Goal: Communication & Community: Answer question/provide support

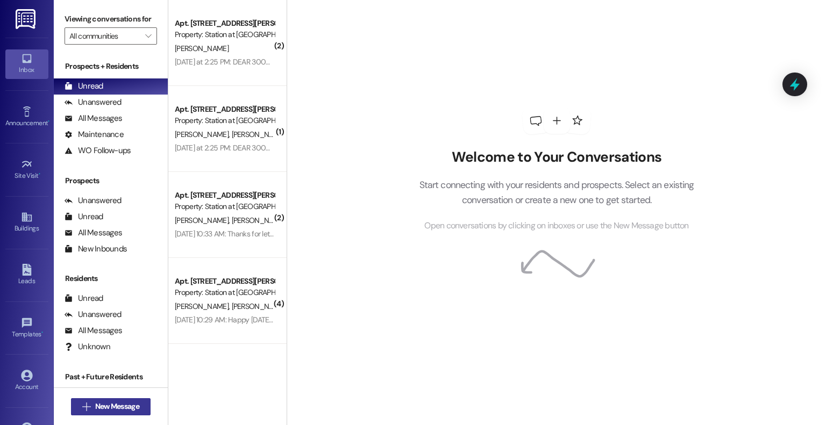
click at [123, 410] on span "New Message" at bounding box center [117, 406] width 44 height 11
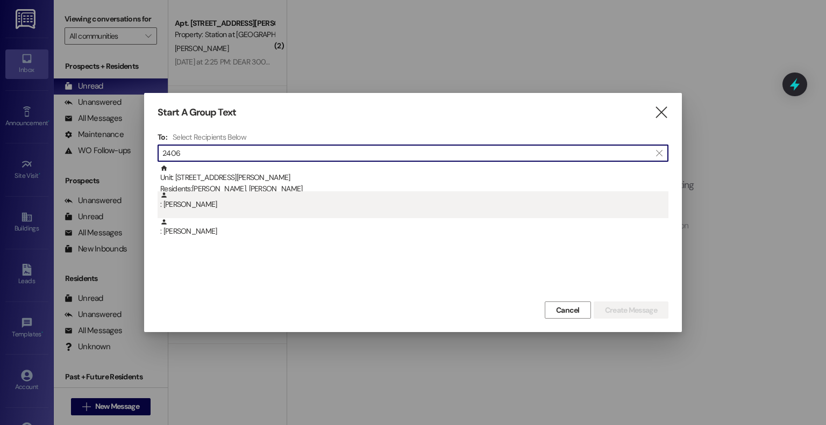
type input "2406"
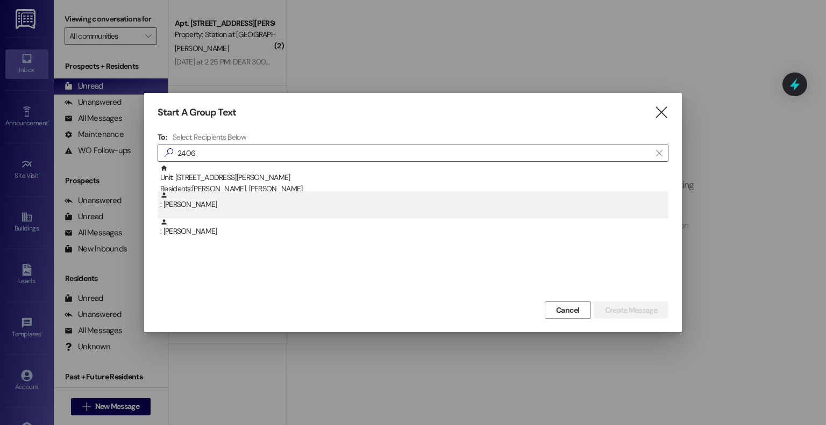
click at [192, 206] on div ": Jodi Tomasello" at bounding box center [414, 200] width 508 height 19
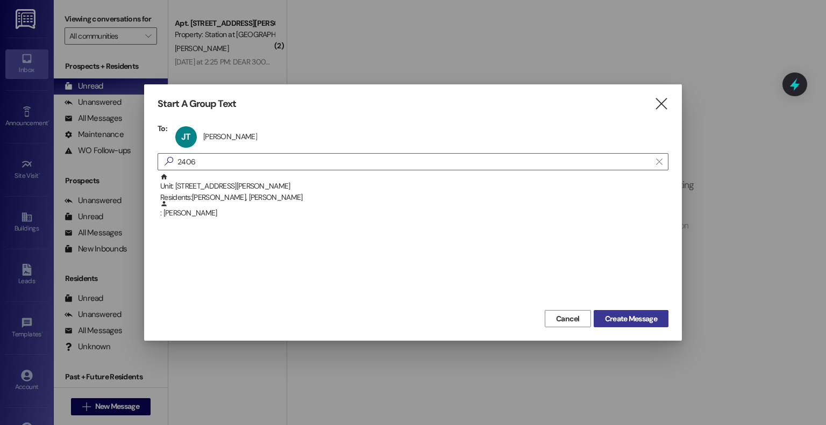
click at [638, 313] on span "Create Message" at bounding box center [631, 318] width 52 height 11
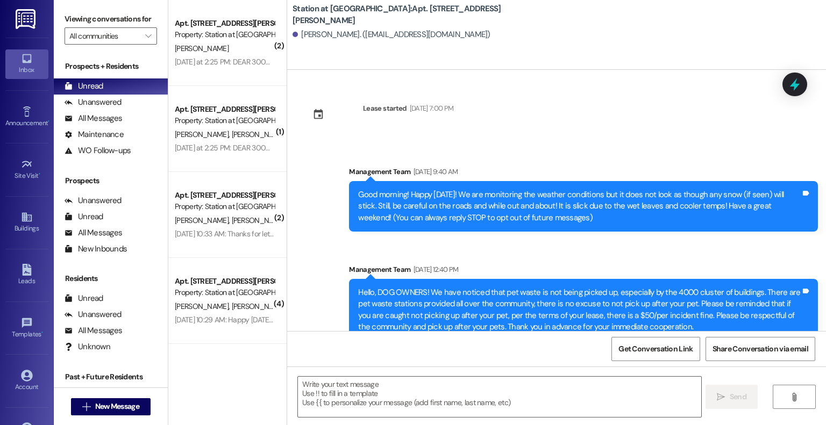
scroll to position [15987, 0]
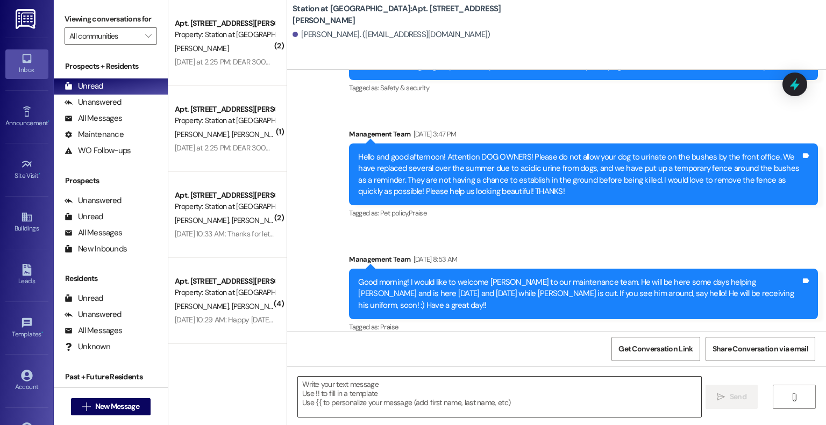
click at [306, 383] on textarea at bounding box center [499, 397] width 403 height 40
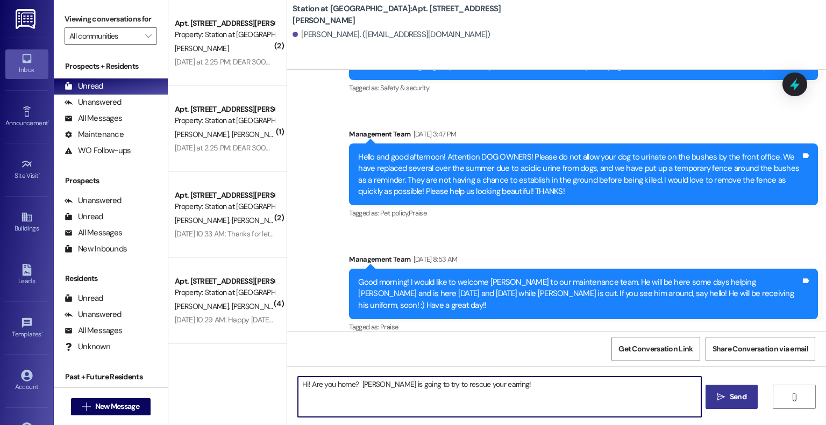
type textarea "Hi! Are you home? [PERSON_NAME] is going to try to rescue your earring!"
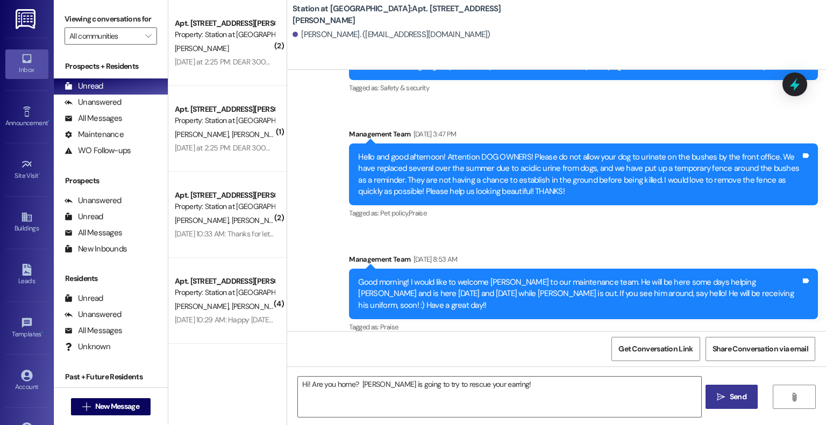
click at [731, 394] on span "Send" at bounding box center [737, 396] width 17 height 11
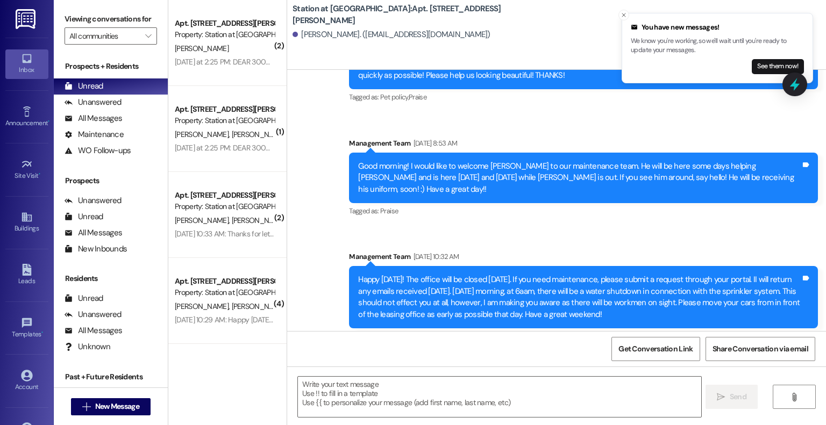
scroll to position [16136, 0]
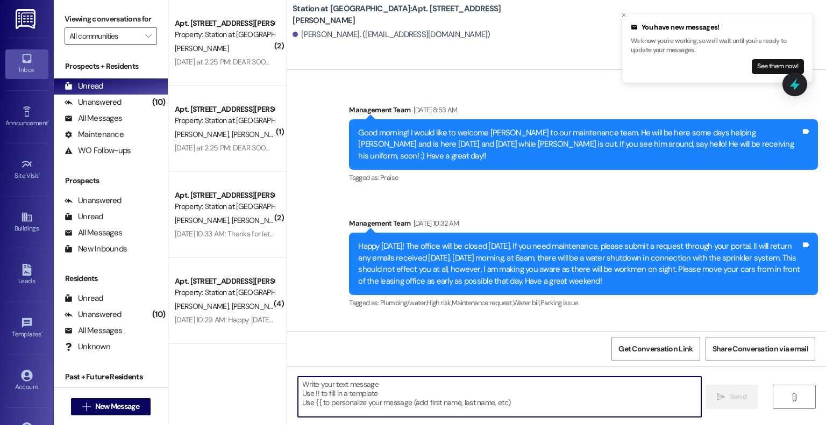
click at [302, 384] on textarea at bounding box center [499, 397] width 403 height 40
type textarea "Ok, thanks!"
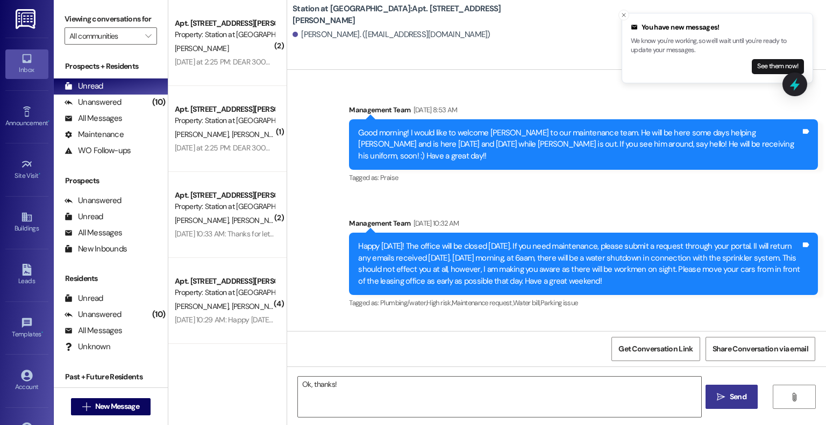
click at [735, 395] on span "Send" at bounding box center [737, 396] width 17 height 11
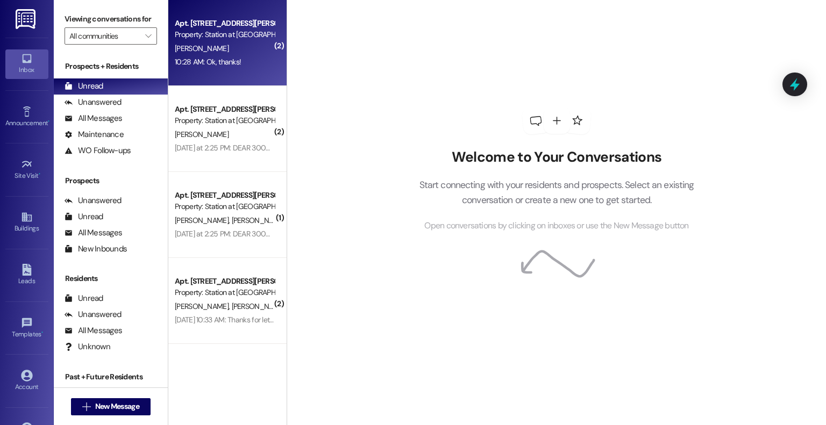
click at [231, 59] on div "10:28 AM: Ok, thanks! 10:28 AM: Ok, thanks!" at bounding box center [208, 62] width 66 height 10
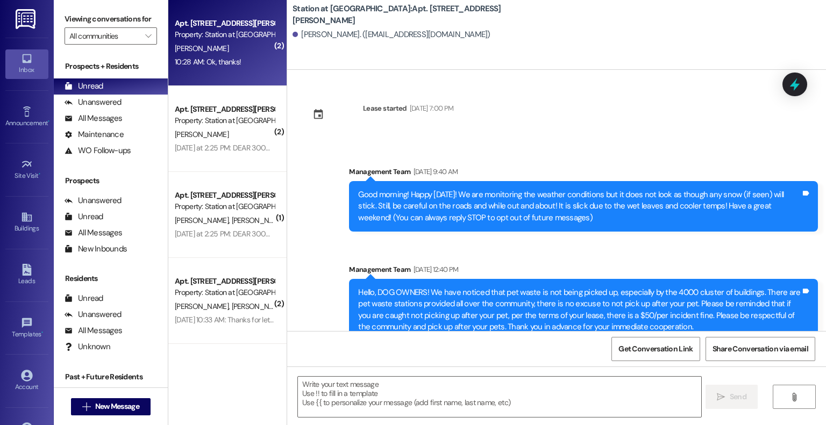
scroll to position [16314, 0]
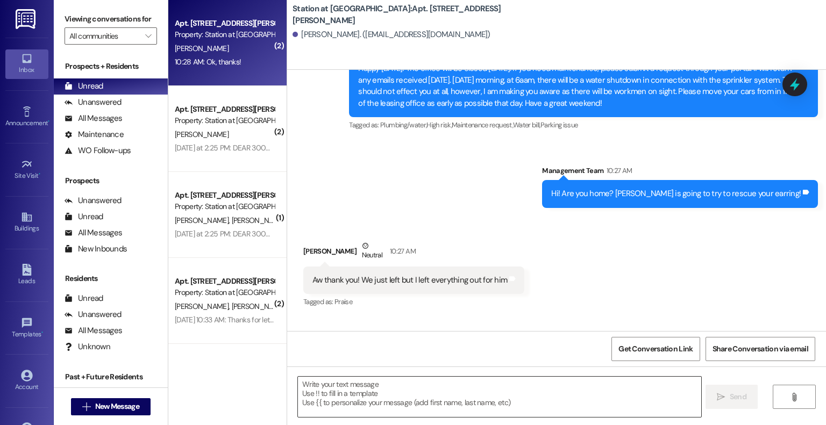
click at [334, 392] on textarea at bounding box center [499, 397] width 403 height 40
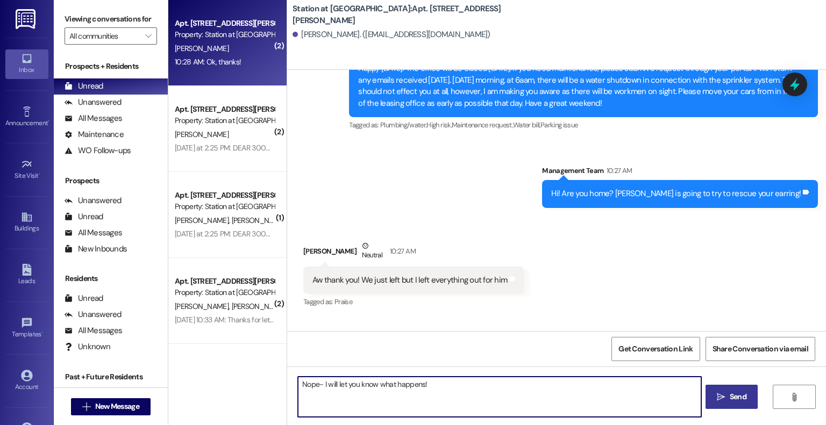
type textarea "Nope- I will let you know what happens!"
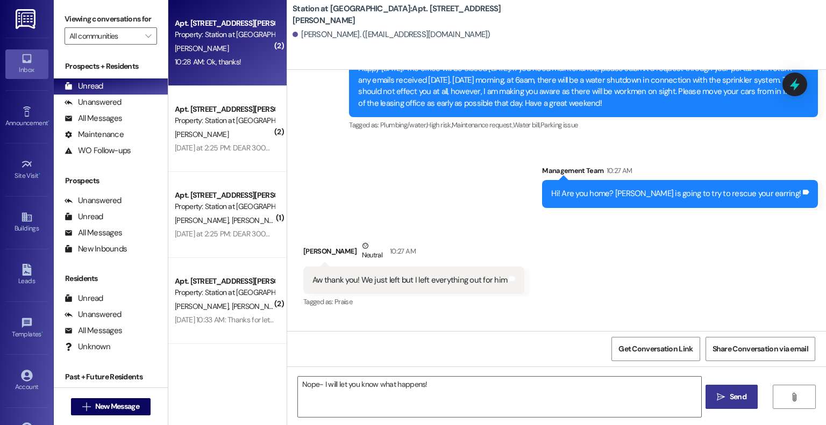
click at [736, 402] on span "Send" at bounding box center [737, 396] width 17 height 11
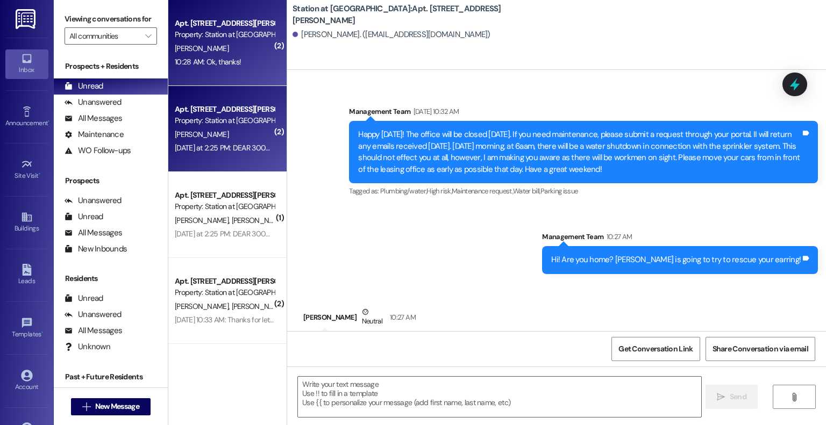
scroll to position [16239, 0]
